Goal: Transaction & Acquisition: Purchase product/service

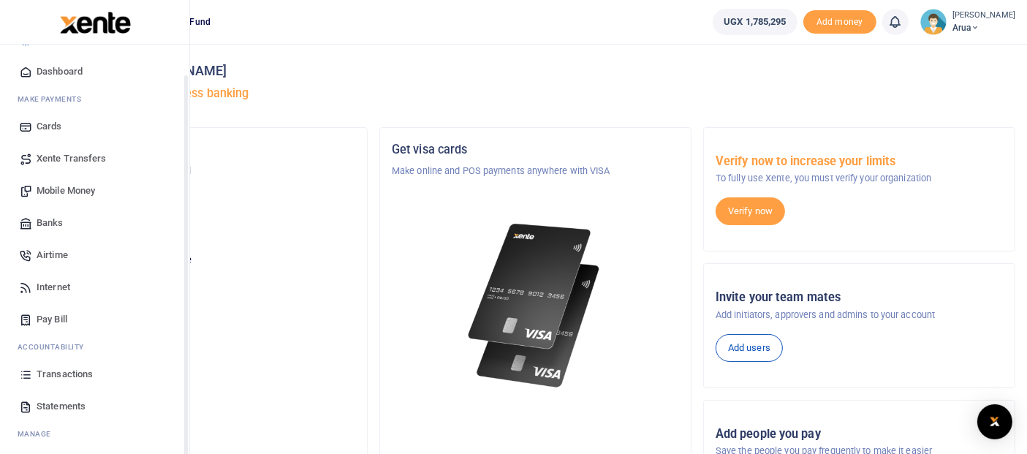
scroll to position [67, 0]
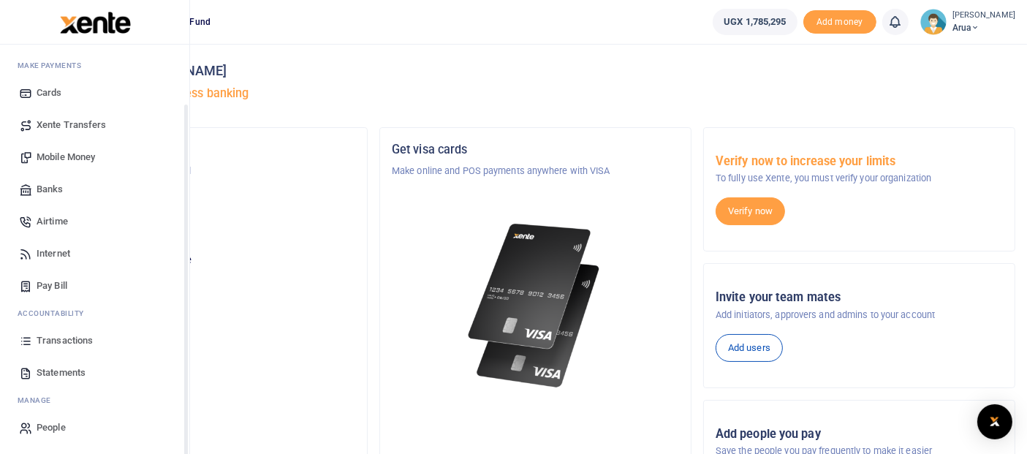
click at [77, 338] on span "Transactions" at bounding box center [65, 340] width 56 height 15
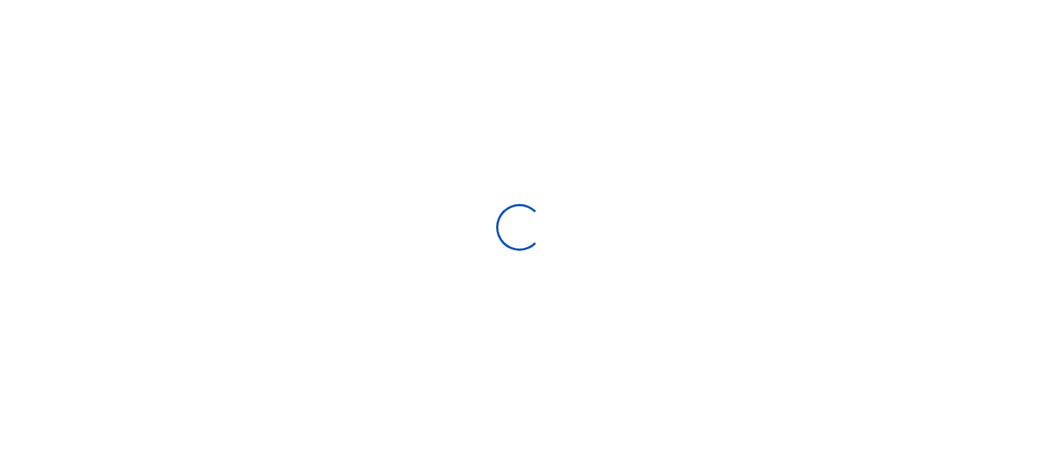
select select
type input "[DATE] - [DATE]"
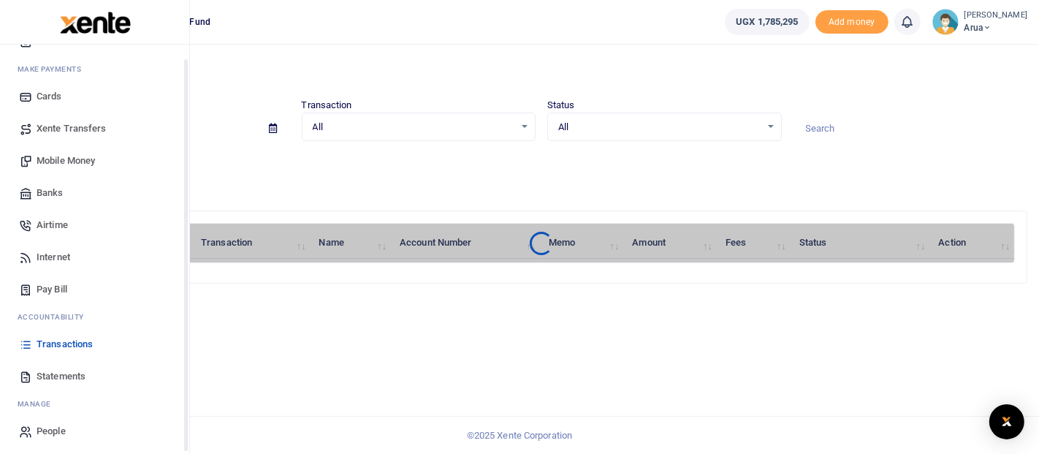
scroll to position [67, 0]
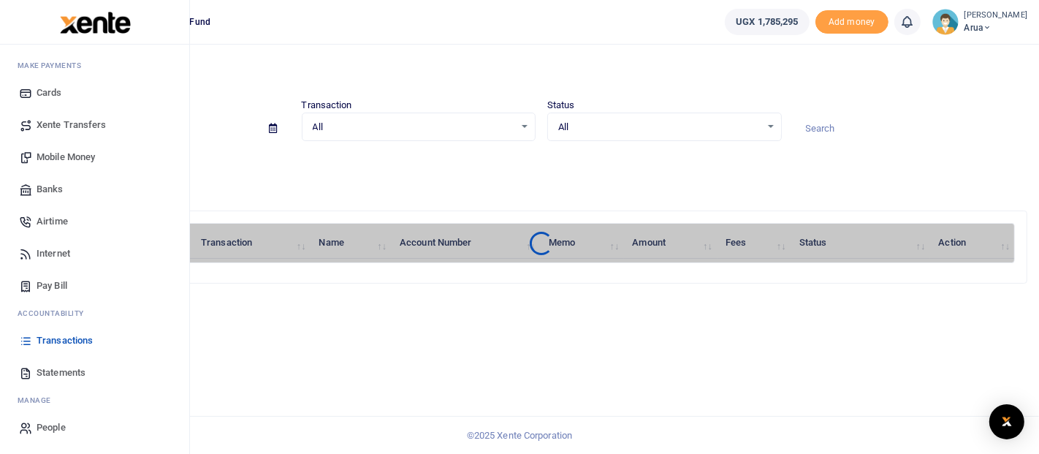
click at [68, 155] on span "Mobile Money" at bounding box center [66, 157] width 58 height 15
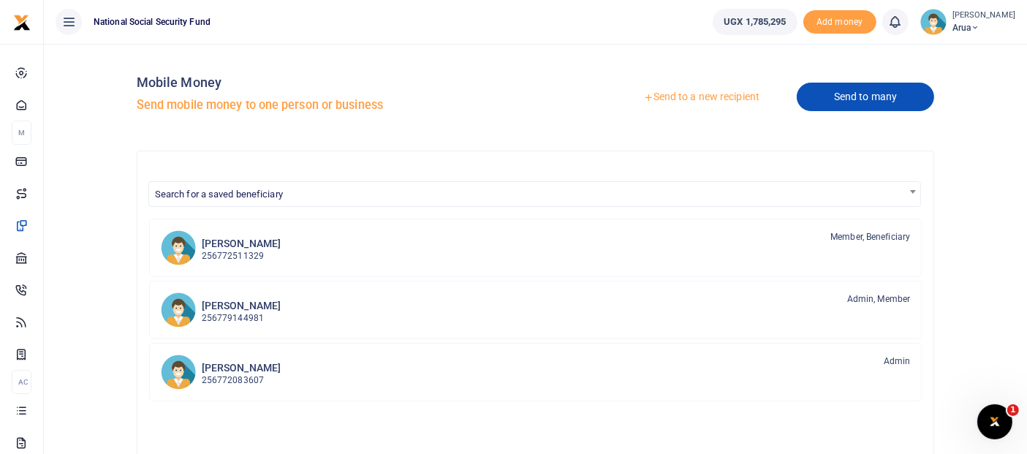
click at [862, 96] on link "Send to many" at bounding box center [865, 97] width 137 height 29
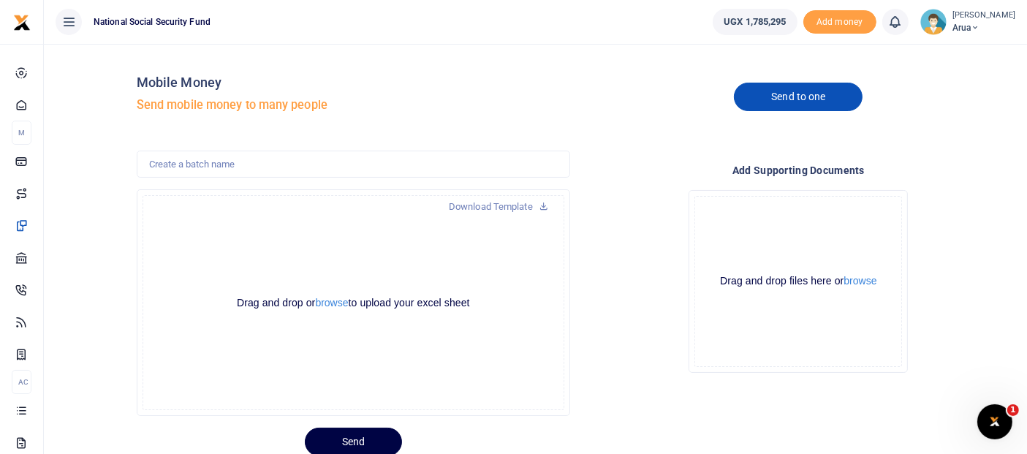
click at [765, 96] on link "Send to one" at bounding box center [798, 97] width 129 height 29
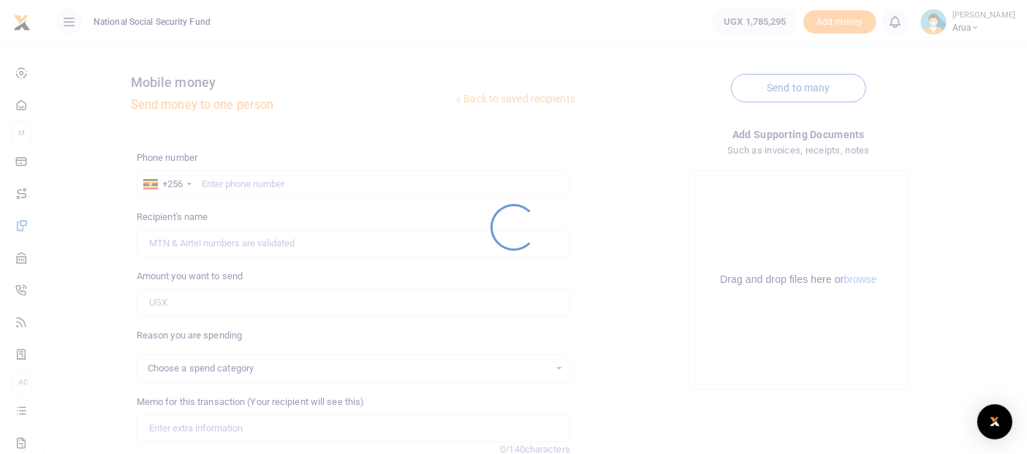
select select
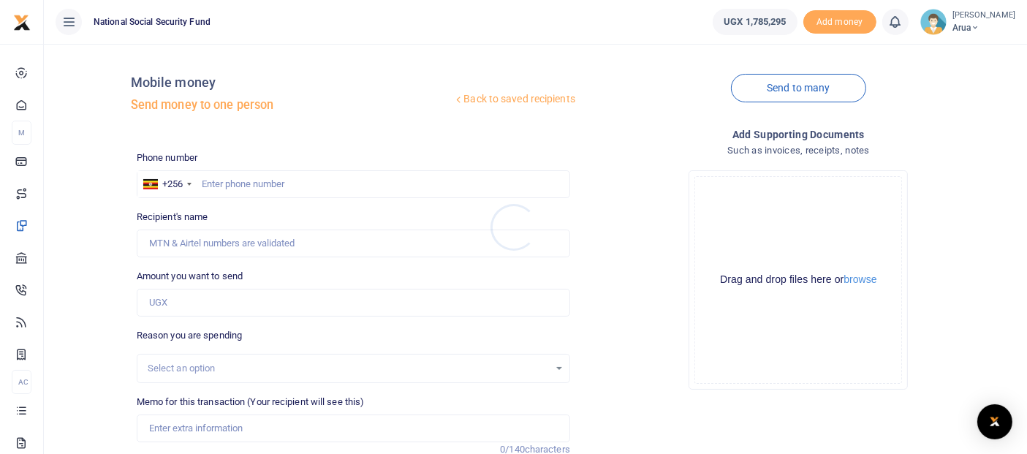
click at [299, 189] on div at bounding box center [513, 227] width 1027 height 454
click at [253, 182] on input "text" at bounding box center [353, 184] width 433 height 28
type input "773063608"
type input "Ariko James"
type input "773063608"
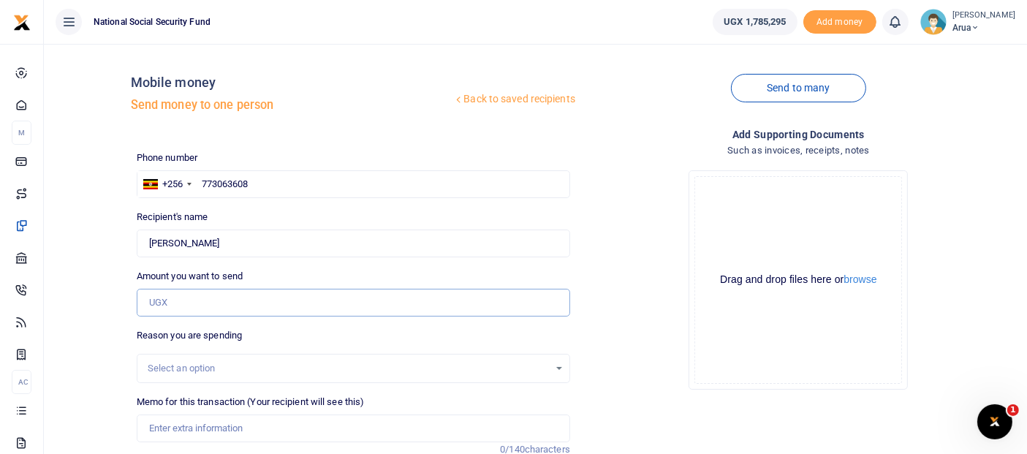
click at [198, 301] on input "Amount you want to send" at bounding box center [353, 303] width 433 height 28
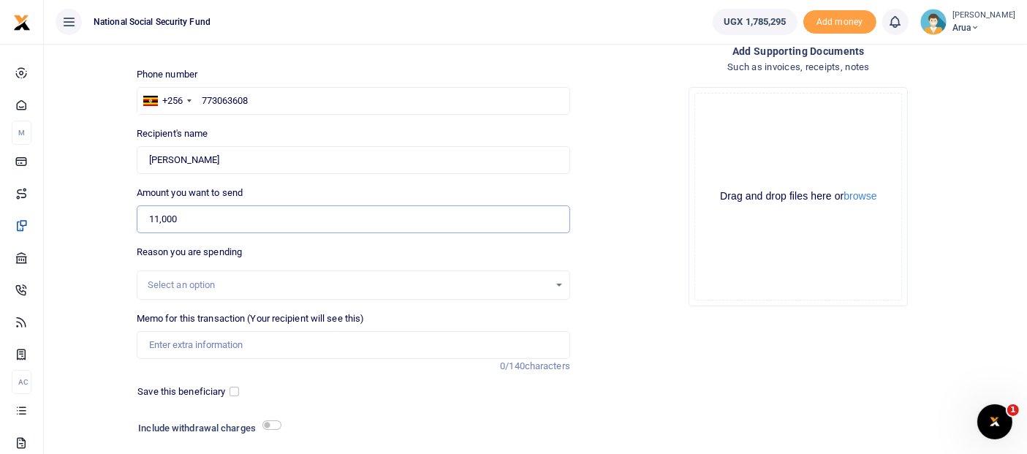
scroll to position [162, 0]
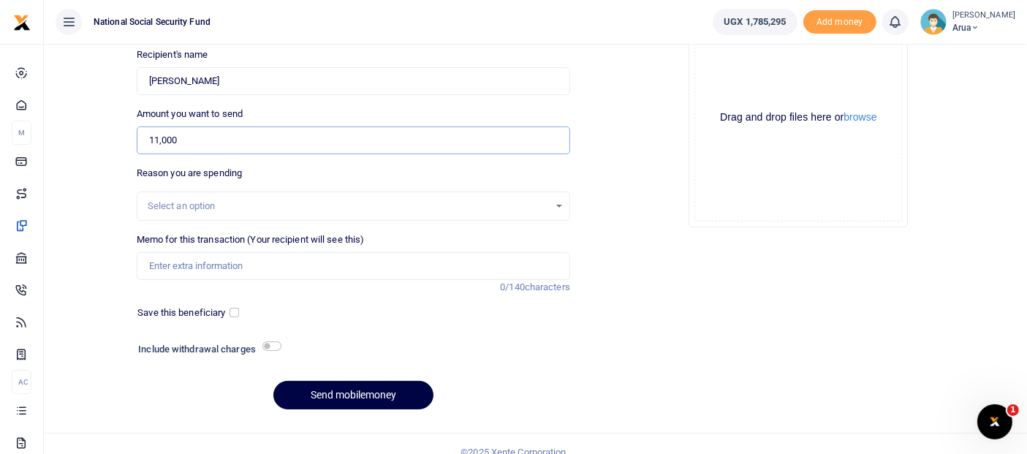
type input "11,000"
click at [271, 341] on input "checkbox" at bounding box center [271, 346] width 19 height 10
checkbox input "true"
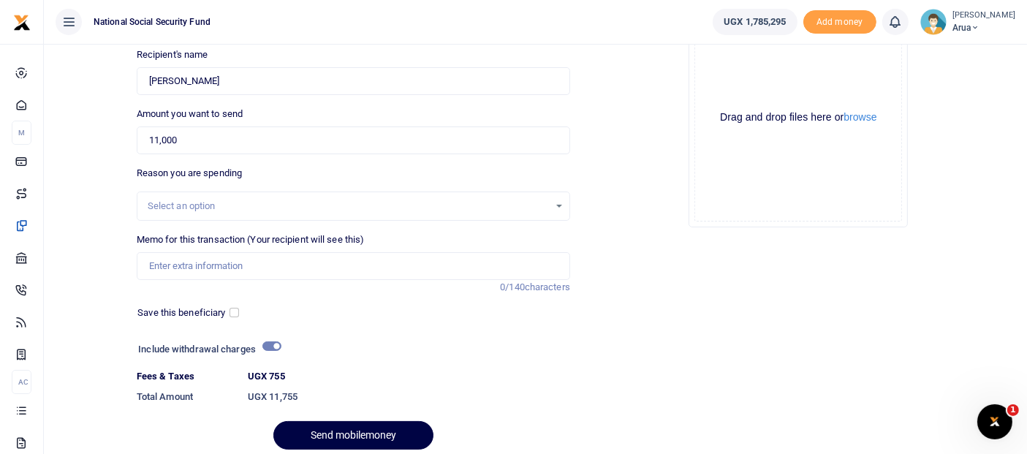
click at [208, 195] on div "Select an option" at bounding box center [353, 205] width 433 height 29
click at [208, 200] on div "Select an option" at bounding box center [348, 206] width 401 height 15
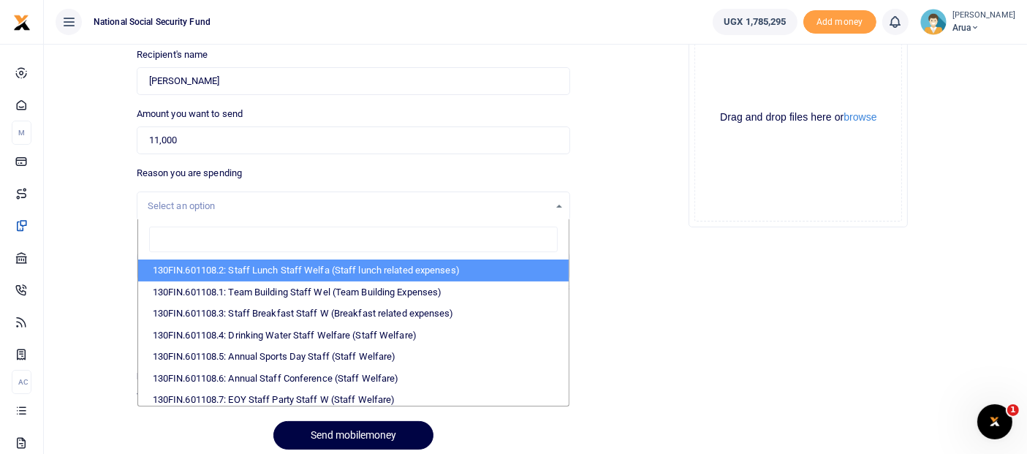
click at [208, 199] on div "Select an option" at bounding box center [348, 206] width 401 height 15
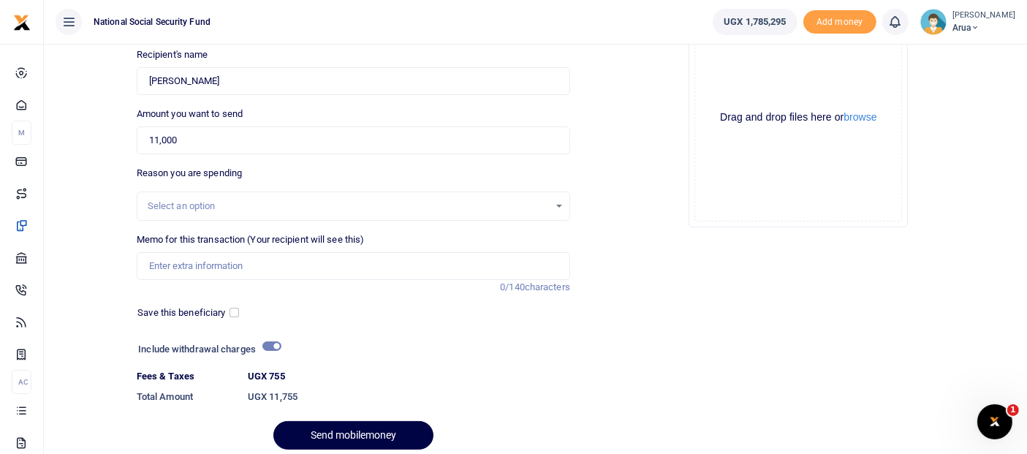
click at [208, 199] on div "Select an option" at bounding box center [348, 206] width 401 height 15
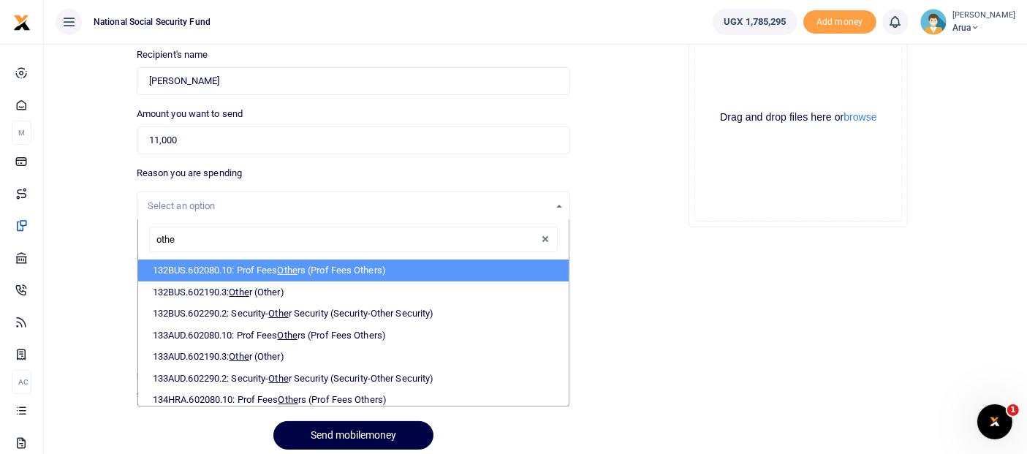
type input "other"
click at [241, 287] on span "Other" at bounding box center [240, 292] width 23 height 11
select select "237"
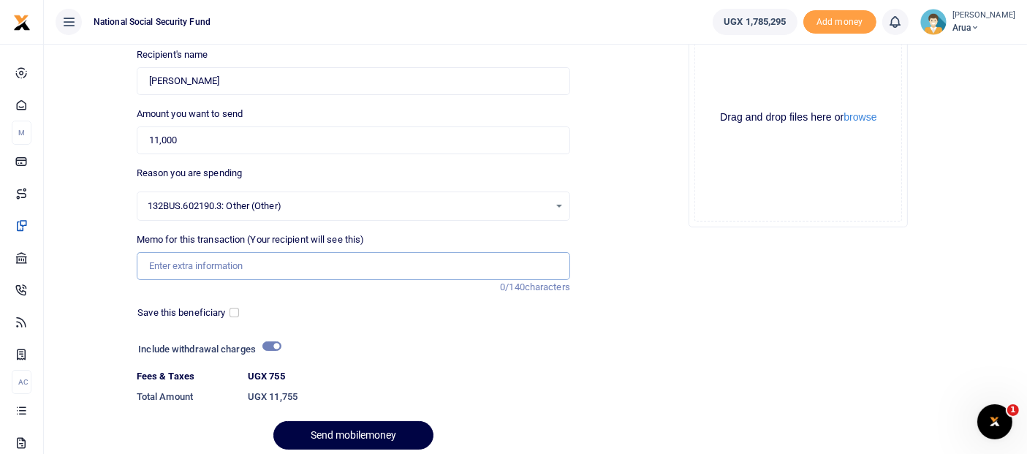
click at [193, 262] on input "Memo for this transaction (Your recipient will see this)" at bounding box center [353, 266] width 433 height 28
type input "Checking dstv signal for office TV"
click at [365, 433] on button "Send mobilemoney" at bounding box center [353, 435] width 160 height 29
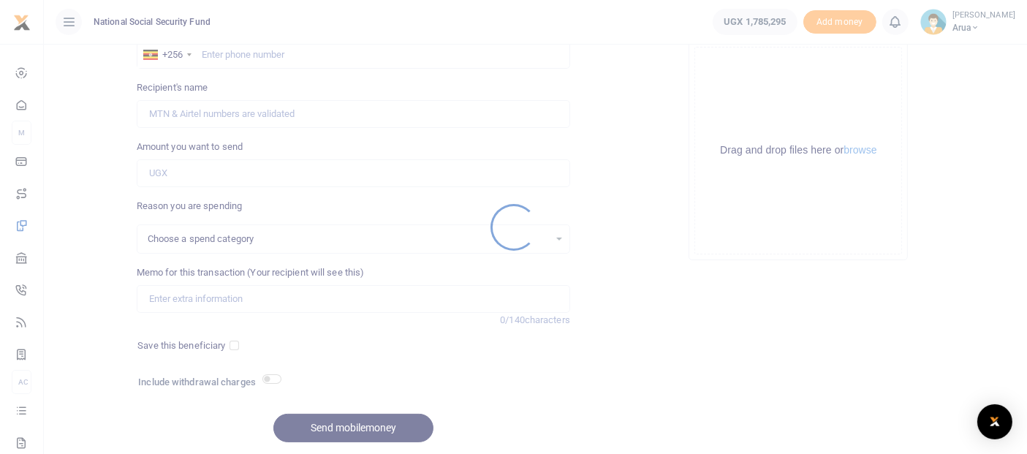
scroll to position [80, 0]
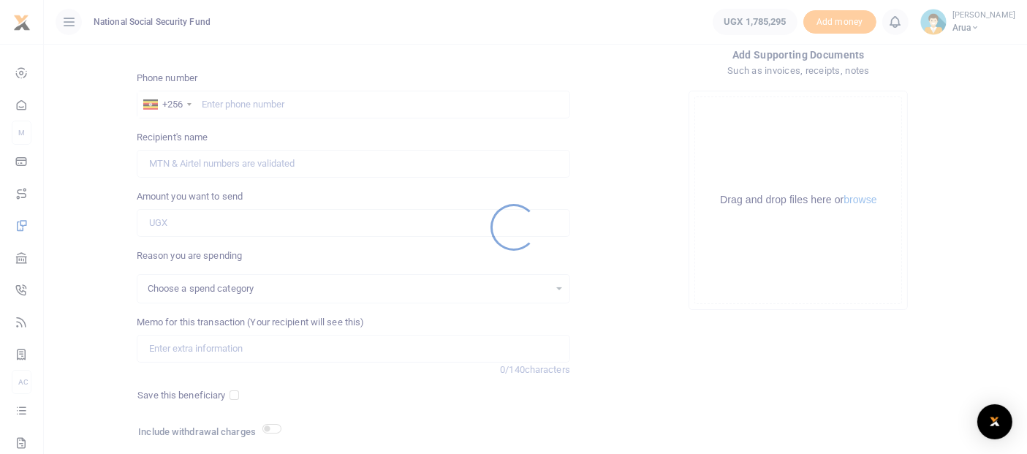
select select
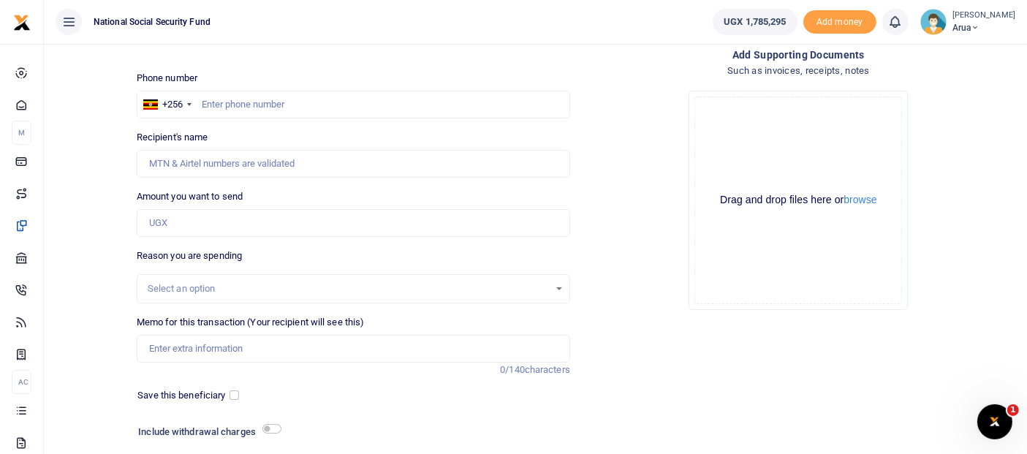
scroll to position [0, 0]
click at [243, 115] on input "text" at bounding box center [353, 105] width 433 height 28
type input "773126900"
type input "[PERSON_NAME]"
type input "773126900"
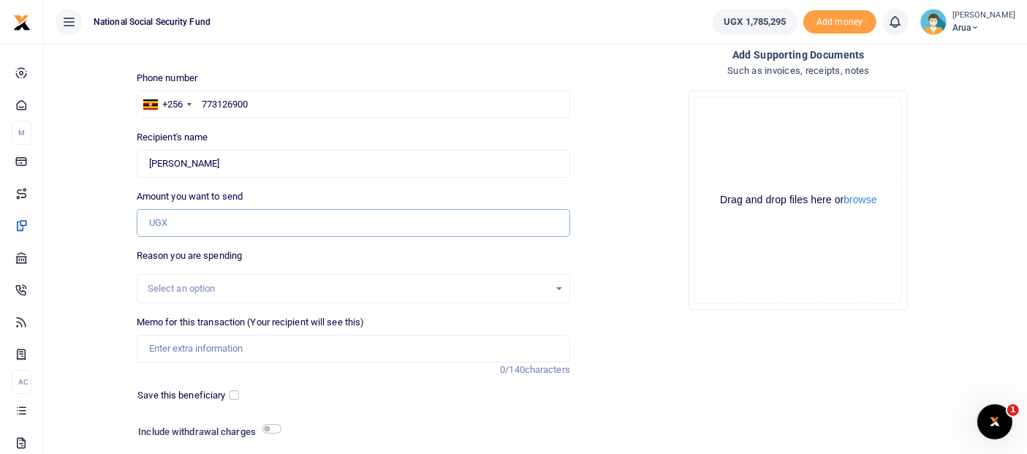
click at [210, 210] on input "Amount you want to send" at bounding box center [353, 223] width 433 height 28
type input "143,000"
click at [190, 289] on div "Select an option" at bounding box center [348, 288] width 401 height 15
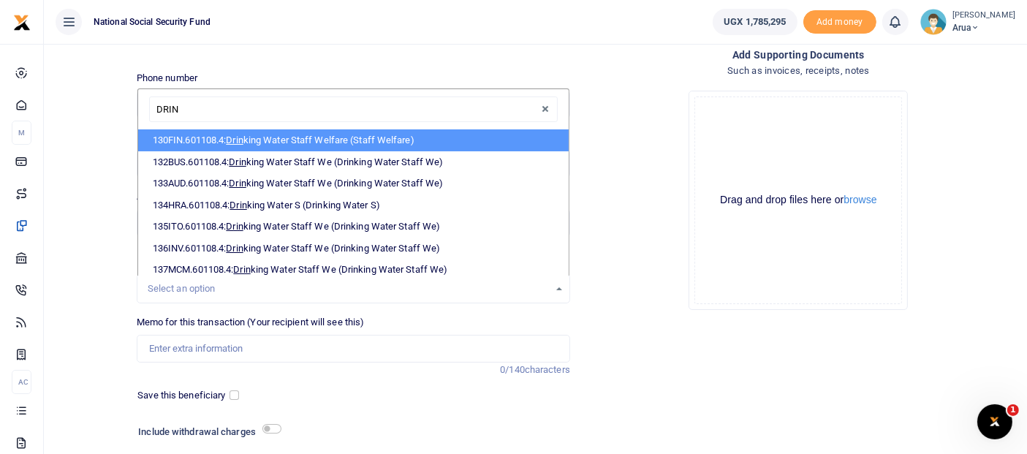
type input "DRINK"
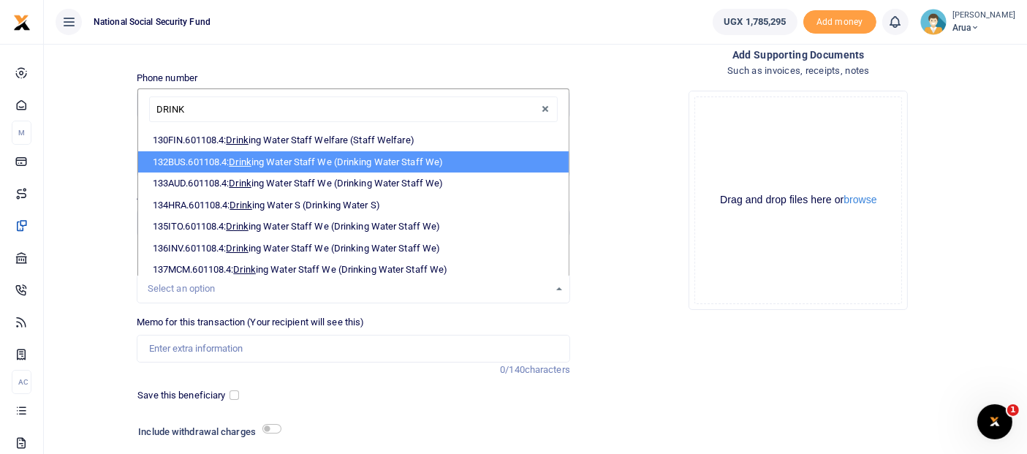
click at [294, 165] on li "132BUS.601108.4: Drink ing Water Staff We (Drinking Water Staff We)" at bounding box center [353, 162] width 430 height 22
select select "166"
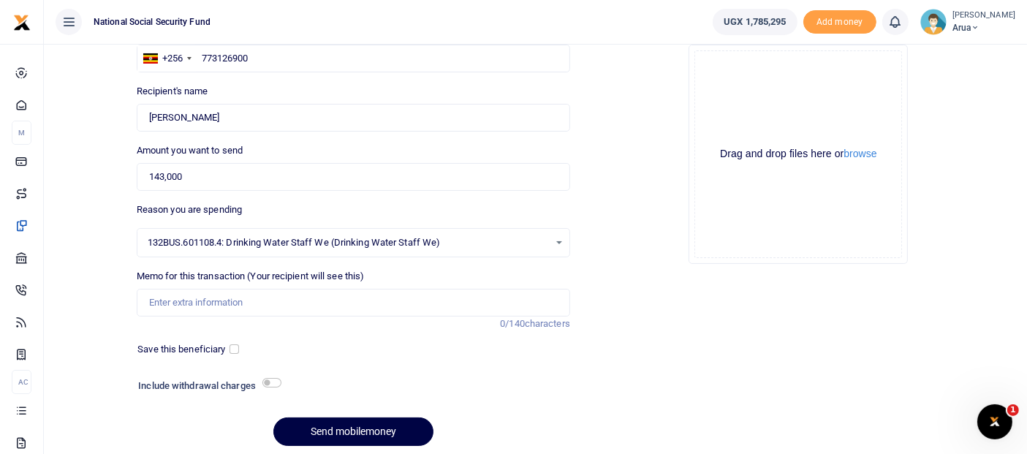
scroll to position [161, 0]
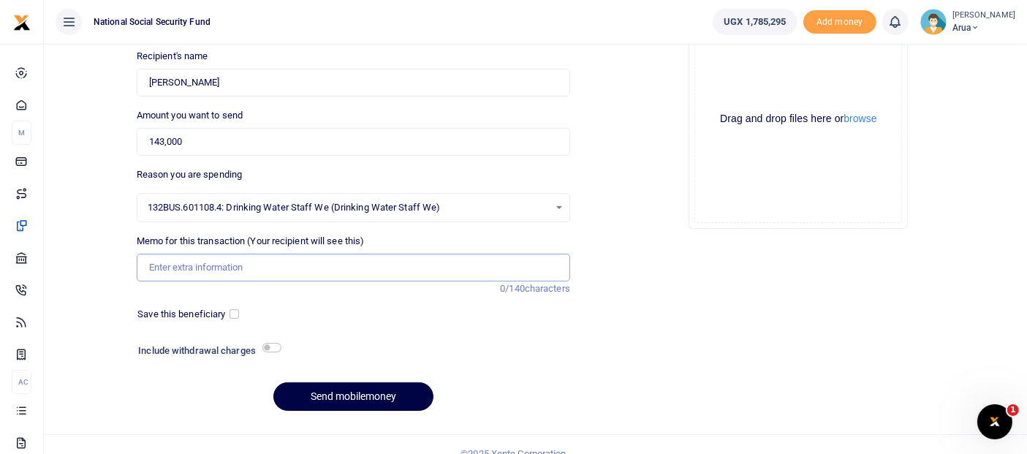
click at [244, 264] on input "Memo for this transaction (Your recipient will see this)" at bounding box center [353, 268] width 433 height 28
type input "O"
type input "Payment for drinking water"
click at [269, 346] on input "checkbox" at bounding box center [271, 348] width 19 height 10
checkbox input "true"
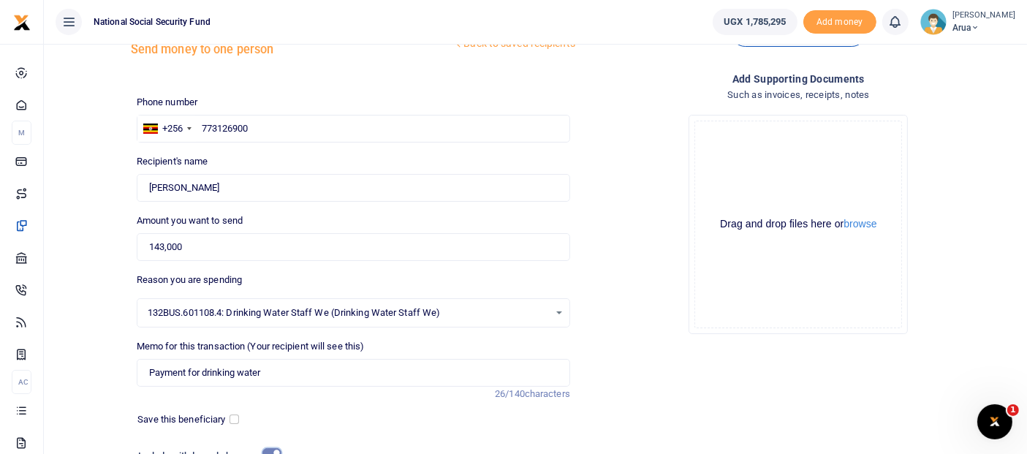
scroll to position [218, 0]
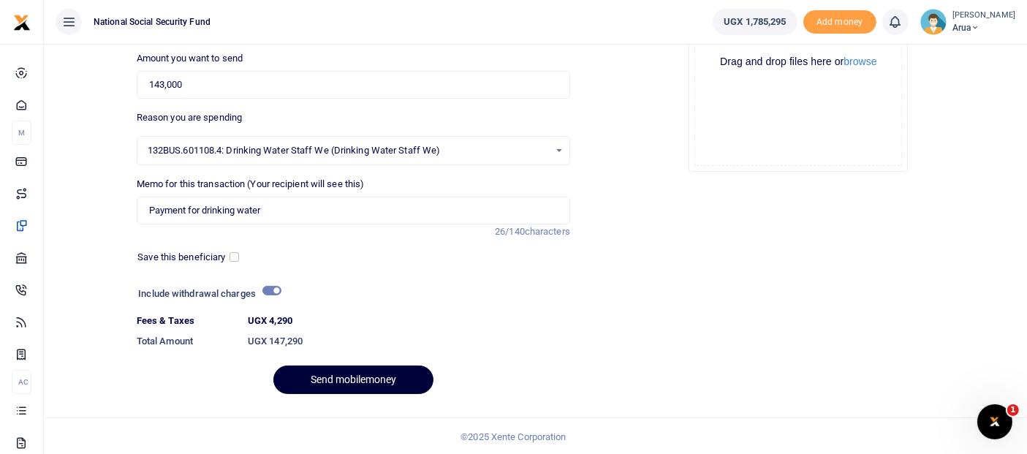
click at [375, 373] on button "Send mobilemoney" at bounding box center [353, 379] width 160 height 29
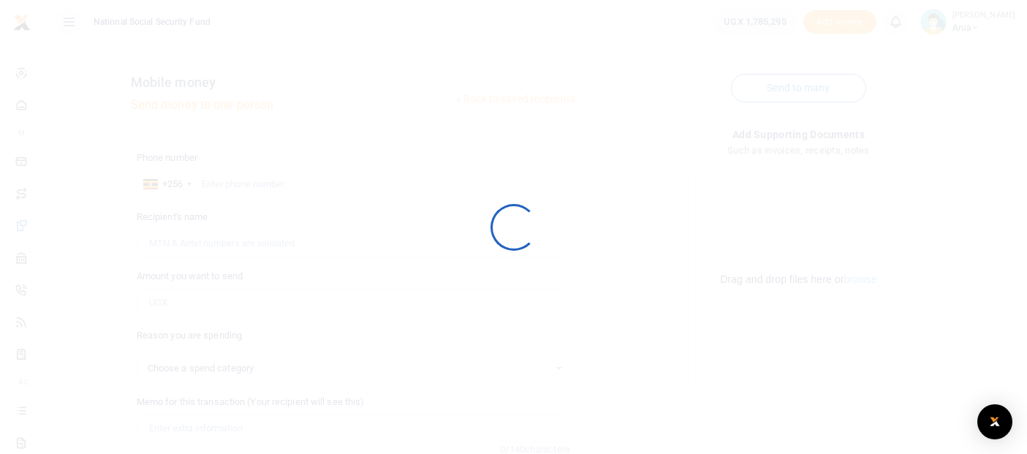
scroll to position [177, 0]
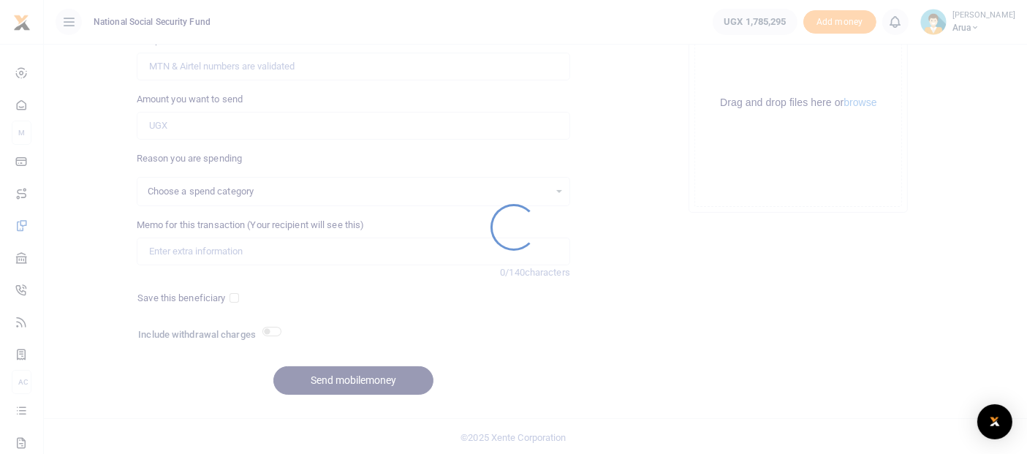
select select
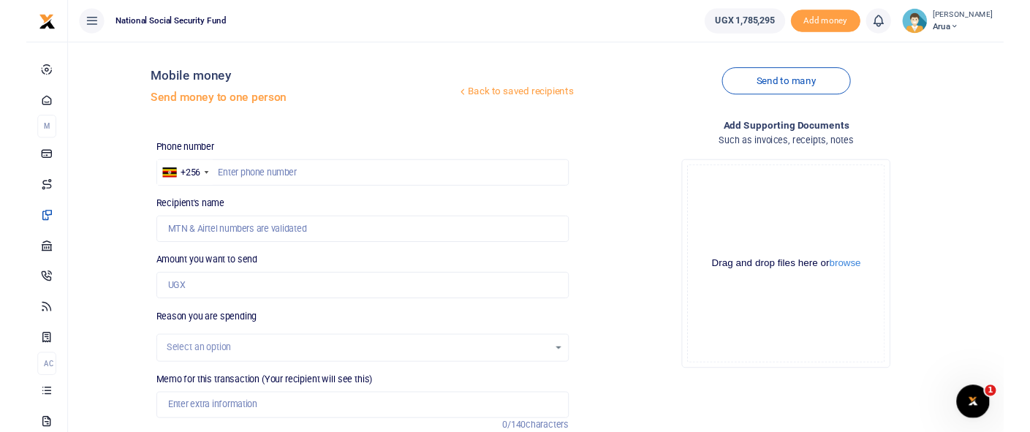
scroll to position [0, 0]
